Goal: Task Accomplishment & Management: Complete application form

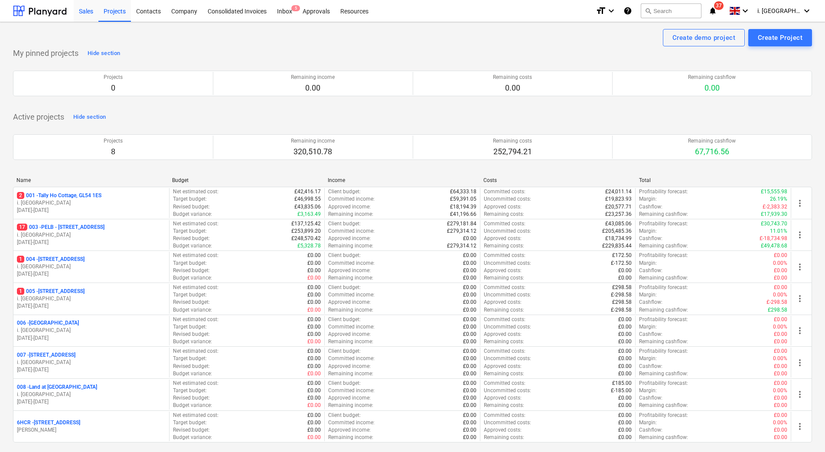
click at [82, 16] on div "Sales" at bounding box center [86, 11] width 25 height 22
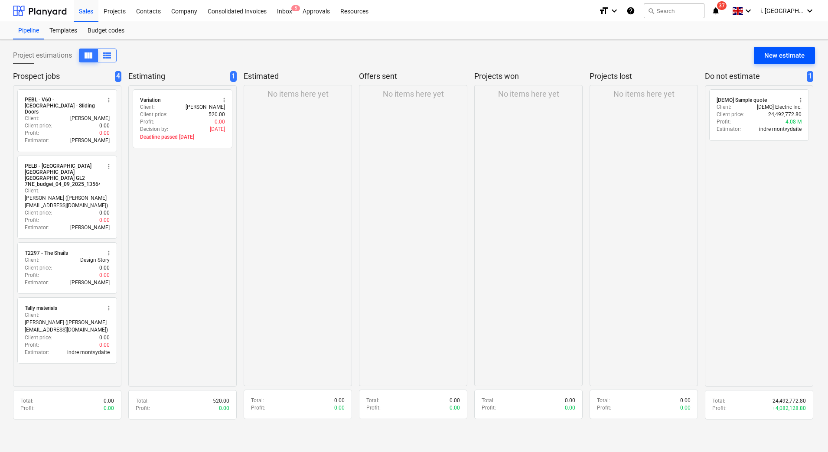
click at [768, 57] on div "New estimate" at bounding box center [784, 55] width 40 height 11
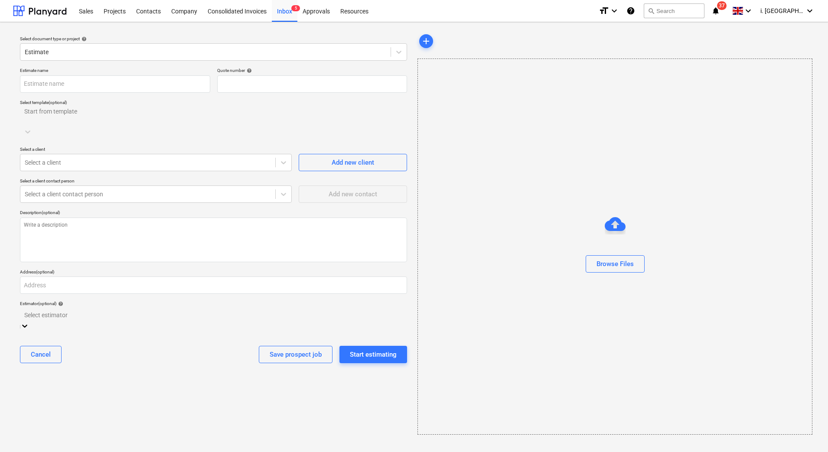
type textarea "x"
type input "QU-0065"
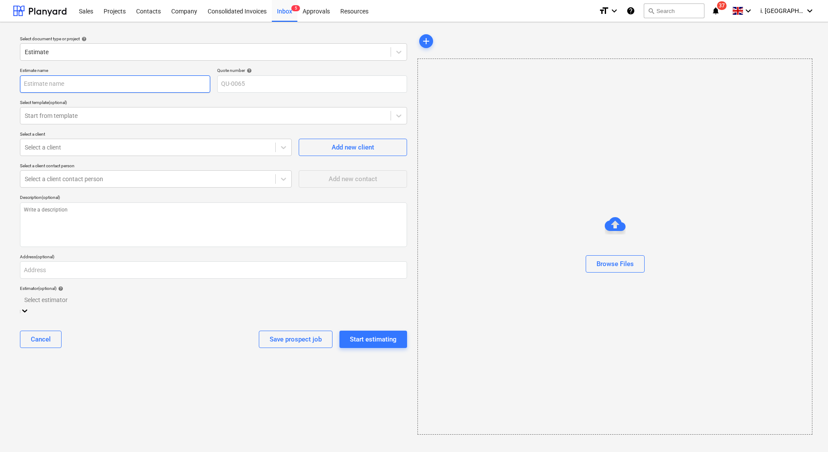
click at [140, 90] on input "text" at bounding box center [115, 83] width 190 height 17
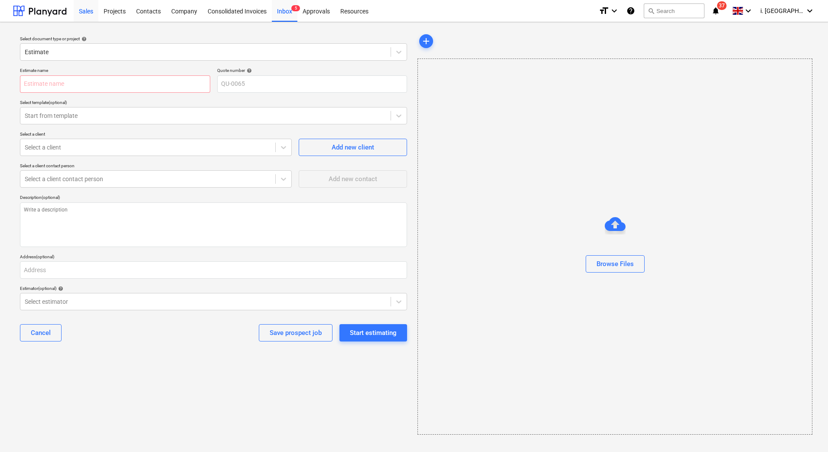
click at [85, 14] on div "Sales" at bounding box center [86, 11] width 25 height 22
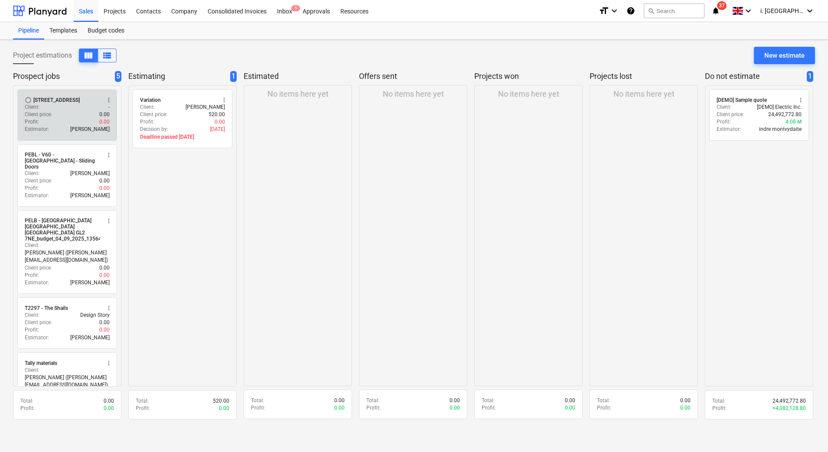
click at [80, 101] on div "[STREET_ADDRESS]" at bounding box center [56, 100] width 46 height 7
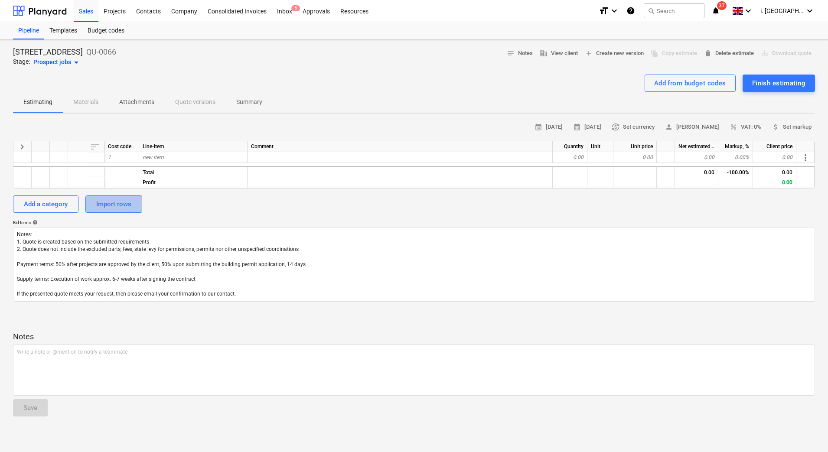
click at [118, 205] on div "Import rows" at bounding box center [113, 203] width 35 height 11
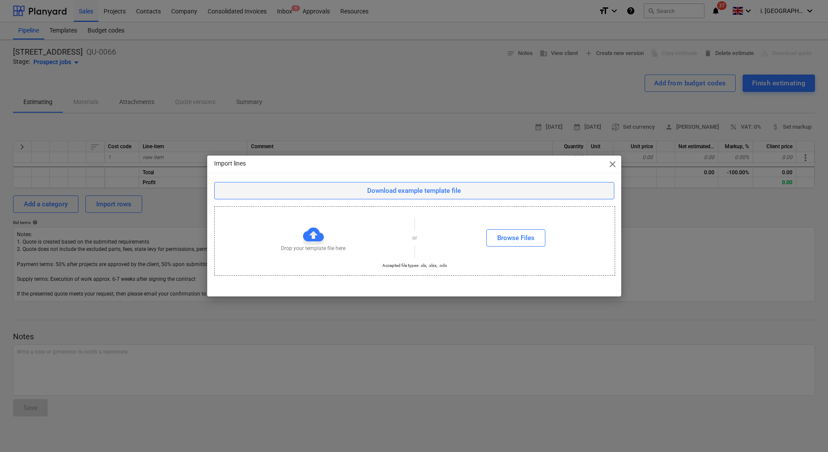
click at [450, 192] on div "Download example template file" at bounding box center [414, 190] width 94 height 11
click at [612, 165] on span "close" at bounding box center [612, 164] width 10 height 10
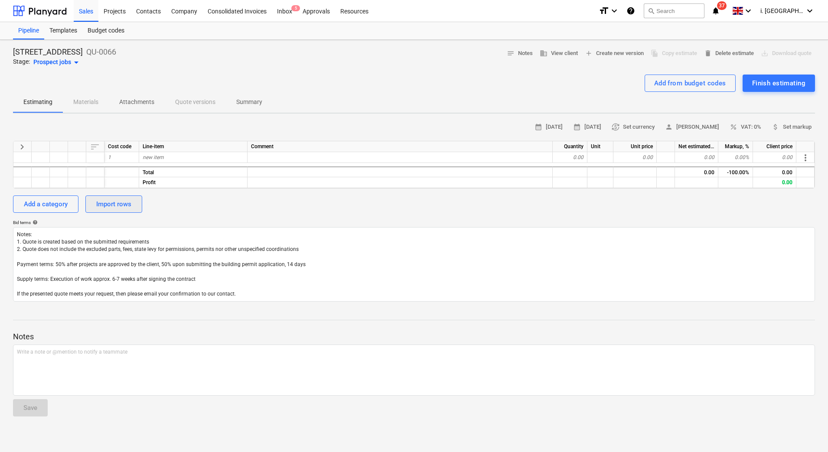
click at [109, 208] on div "Import rows" at bounding box center [113, 203] width 35 height 11
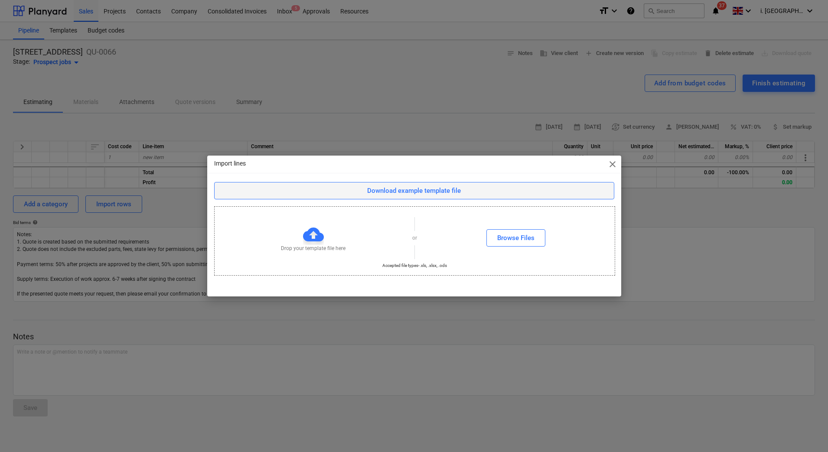
click at [422, 187] on div "Download example template file" at bounding box center [414, 190] width 94 height 11
drag, startPoint x: 519, startPoint y: 163, endPoint x: 406, endPoint y: 166, distance: 112.7
click at [404, 166] on div "Import lines close" at bounding box center [414, 164] width 414 height 17
click at [608, 164] on span "close" at bounding box center [612, 164] width 10 height 10
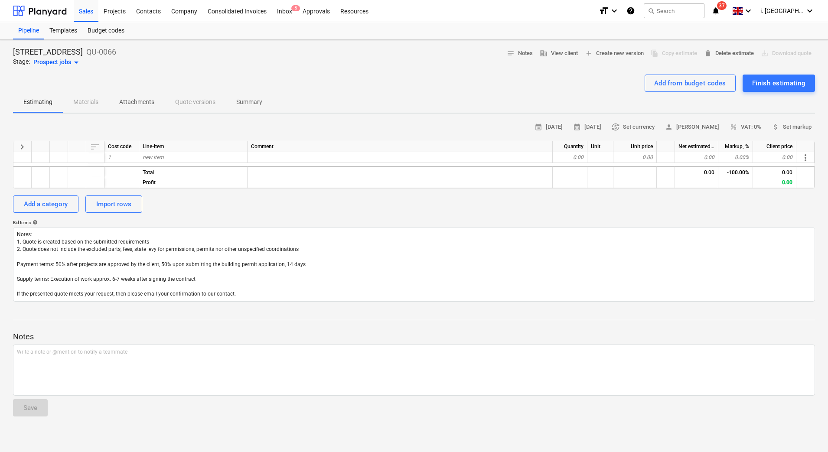
click at [124, 146] on div "Cost code" at bounding box center [121, 146] width 35 height 11
click at [119, 159] on div "1" at bounding box center [121, 157] width 35 height 11
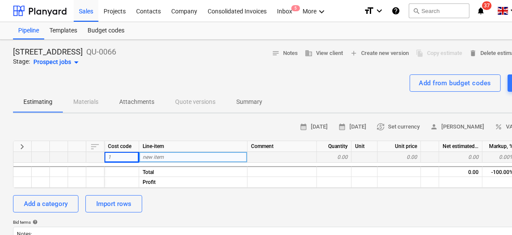
type textarea "x"
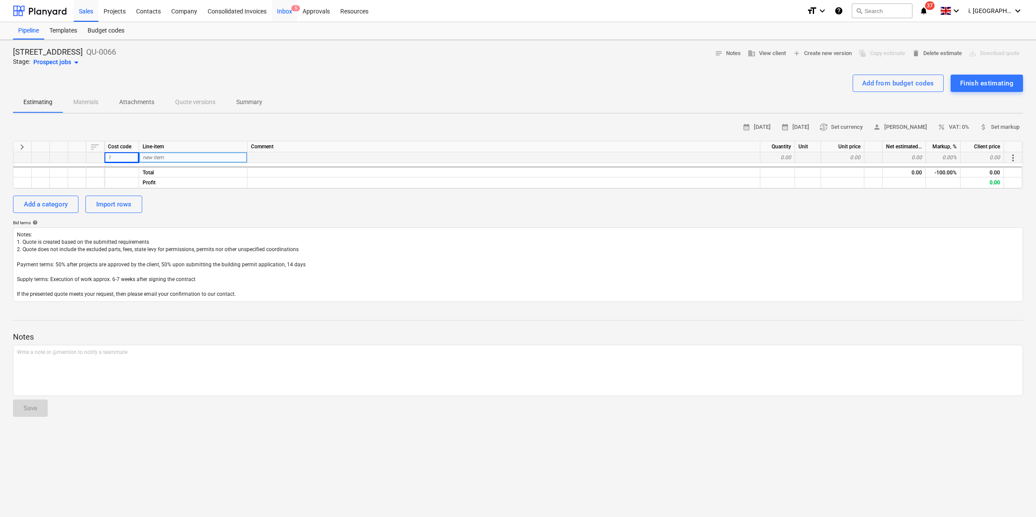
click at [279, 10] on div "Inbox 5" at bounding box center [285, 11] width 26 height 22
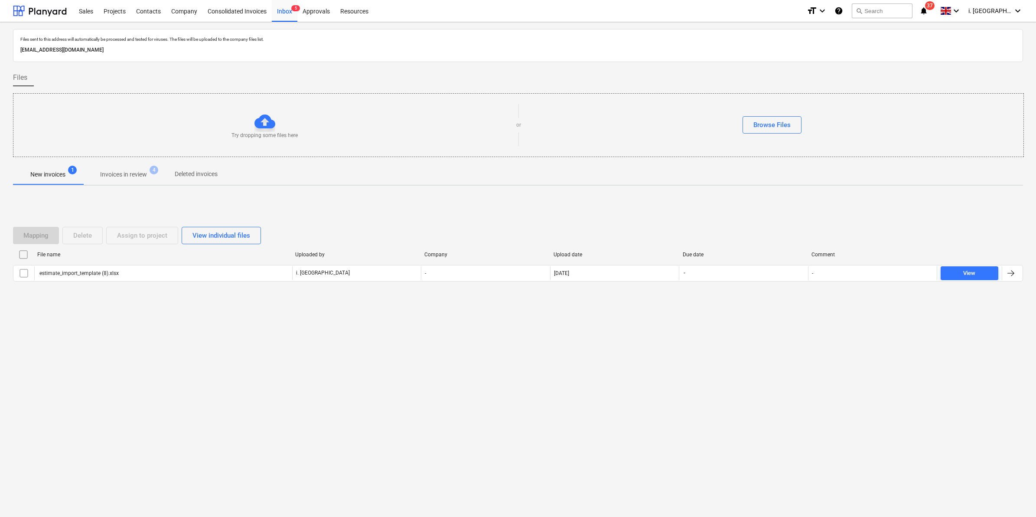
click at [143, 176] on p "Invoices in review" at bounding box center [123, 174] width 47 height 9
